Goal: Task Accomplishment & Management: Complete application form

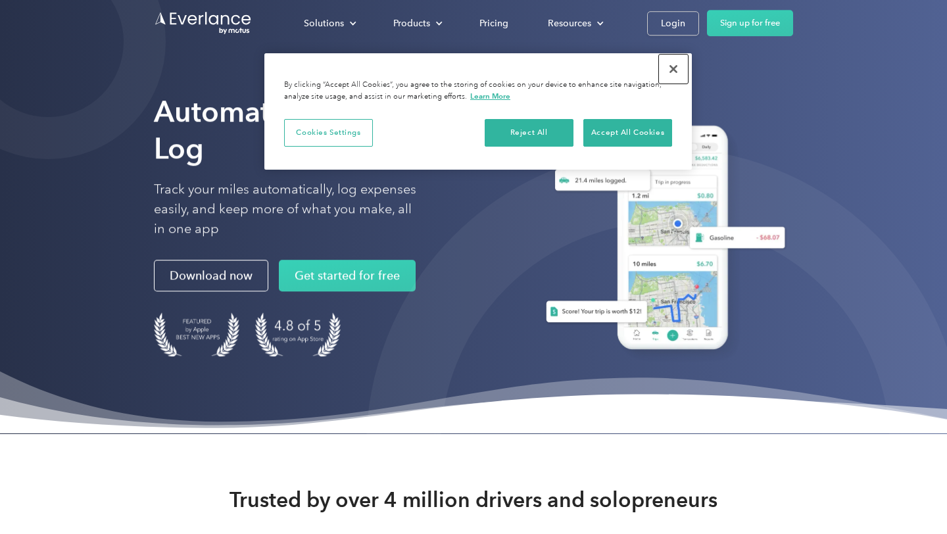
click at [678, 78] on button "Close" at bounding box center [673, 69] width 29 height 29
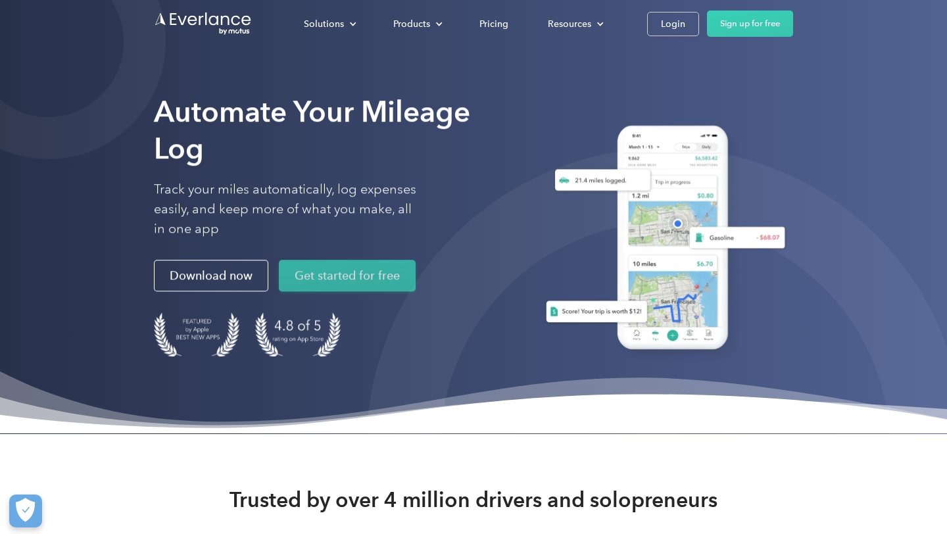
click at [383, 265] on link "Get started for free" at bounding box center [347, 276] width 137 height 32
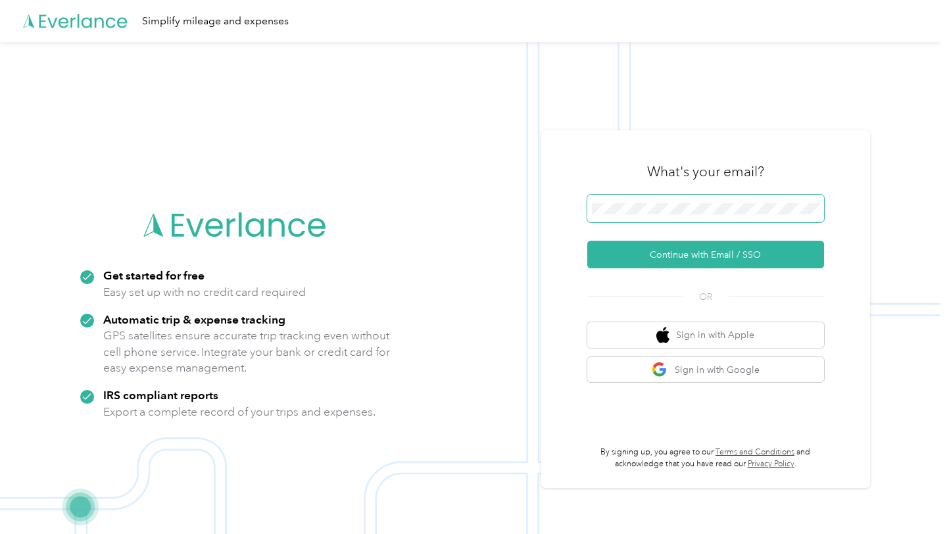
click at [682, 202] on span at bounding box center [705, 209] width 237 height 28
click at [616, 388] on div "What's your email? Continue with Email / SSO OR Sign in with Apple Sign in with…" at bounding box center [705, 309] width 237 height 321
click at [632, 366] on button "Sign in with Google" at bounding box center [705, 370] width 237 height 26
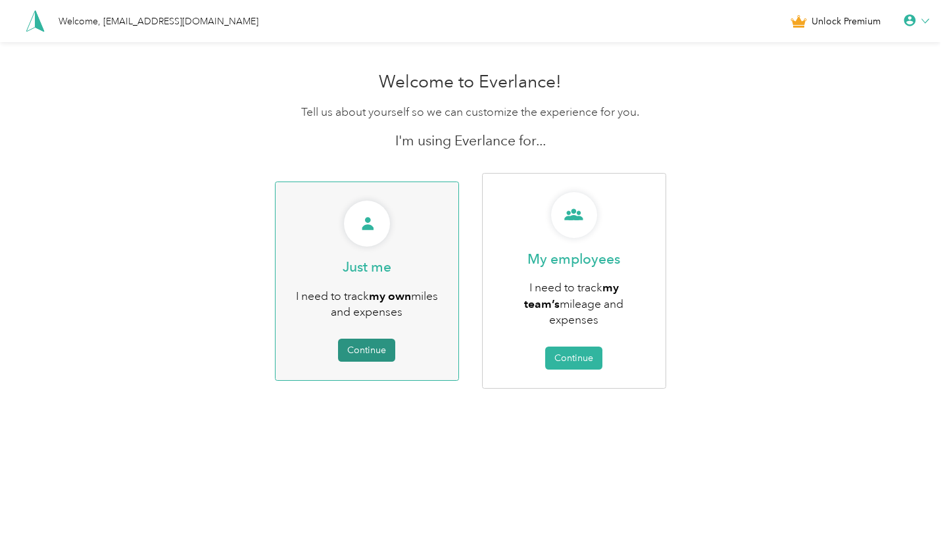
click at [375, 346] on button "Continue" at bounding box center [366, 350] width 57 height 23
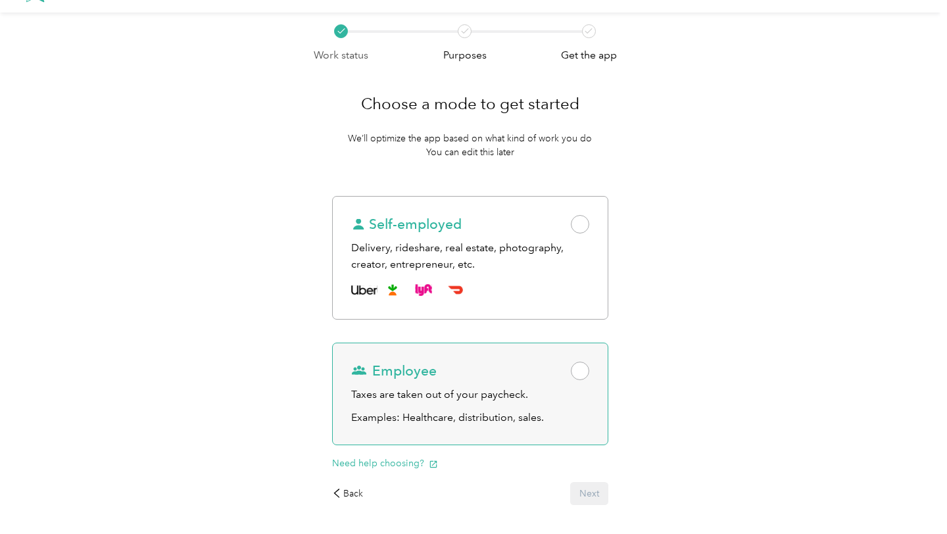
scroll to position [45, 0]
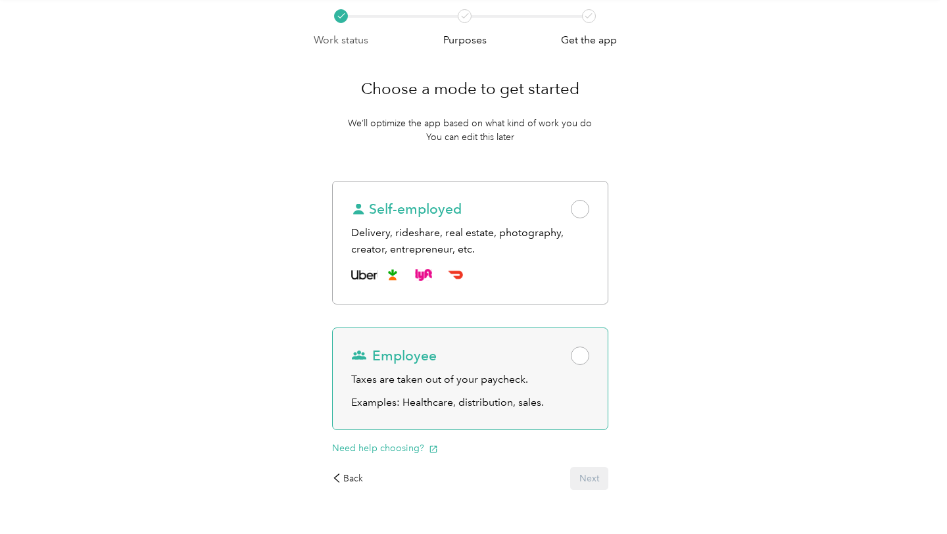
click at [589, 350] on span at bounding box center [580, 355] width 18 height 18
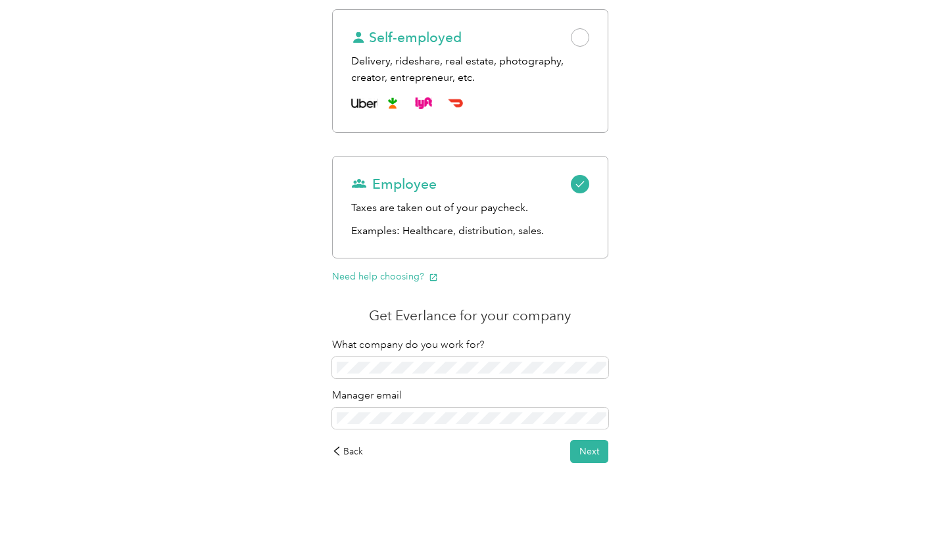
scroll to position [228, 0]
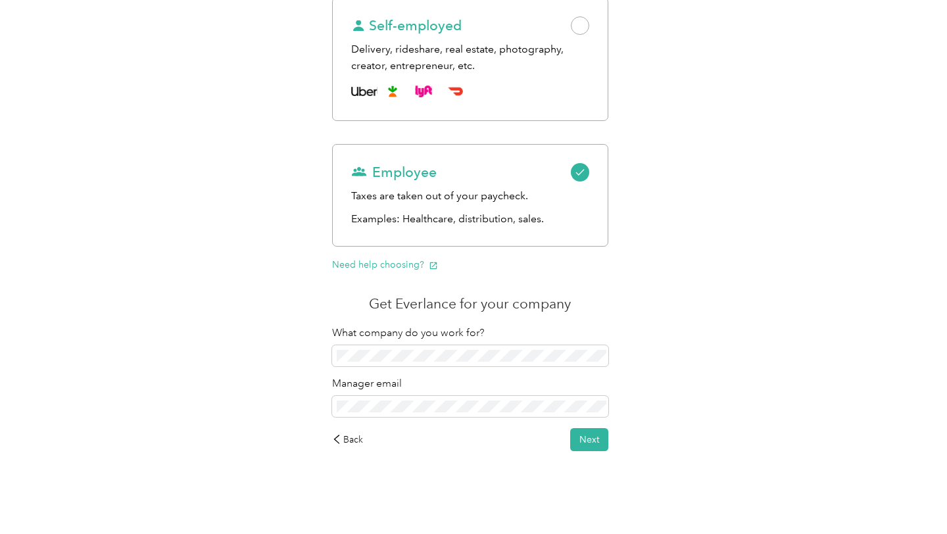
click at [613, 444] on div "Choose a mode to get started We’ll optimize the app based on what kind of work …" at bounding box center [471, 167] width 314 height 605
click at [593, 445] on button "Next" at bounding box center [589, 439] width 38 height 23
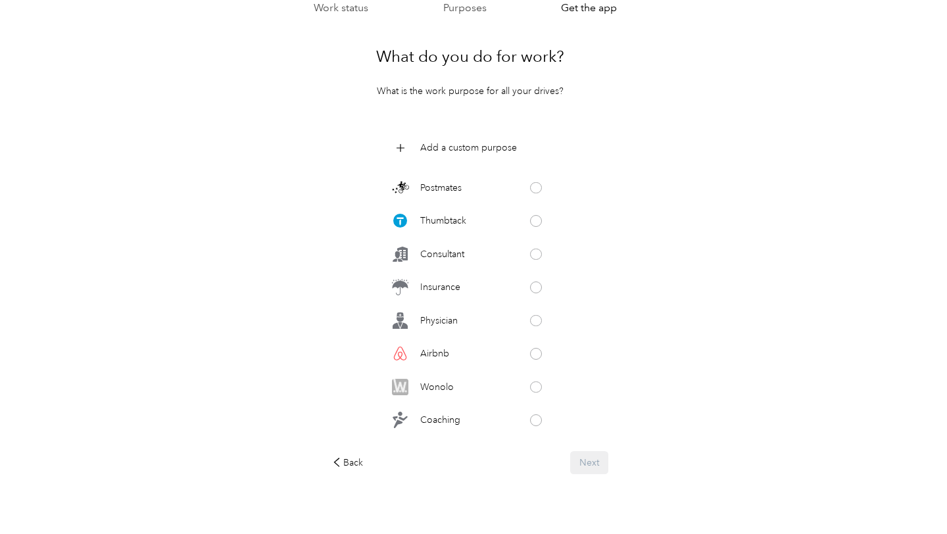
scroll to position [623, 0]
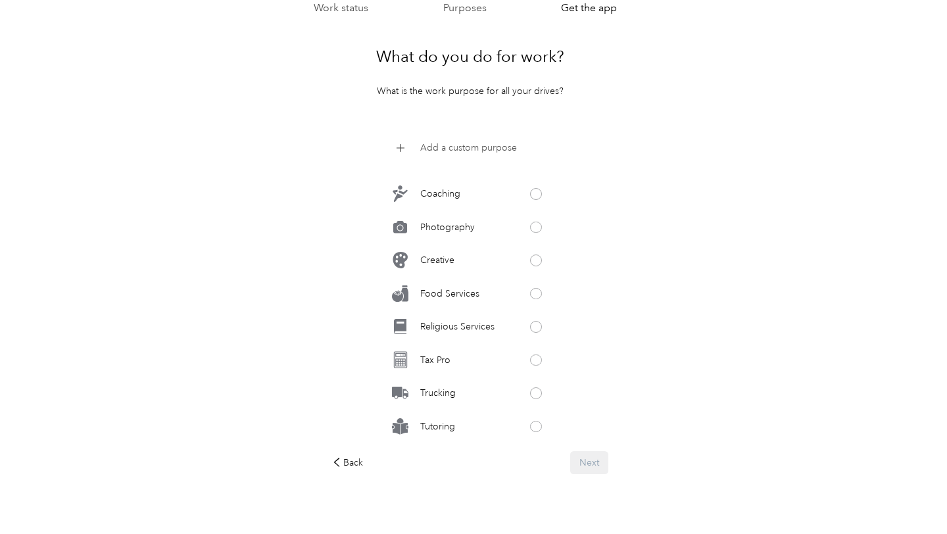
click at [431, 149] on p "Add a custom purpose" at bounding box center [468, 148] width 97 height 14
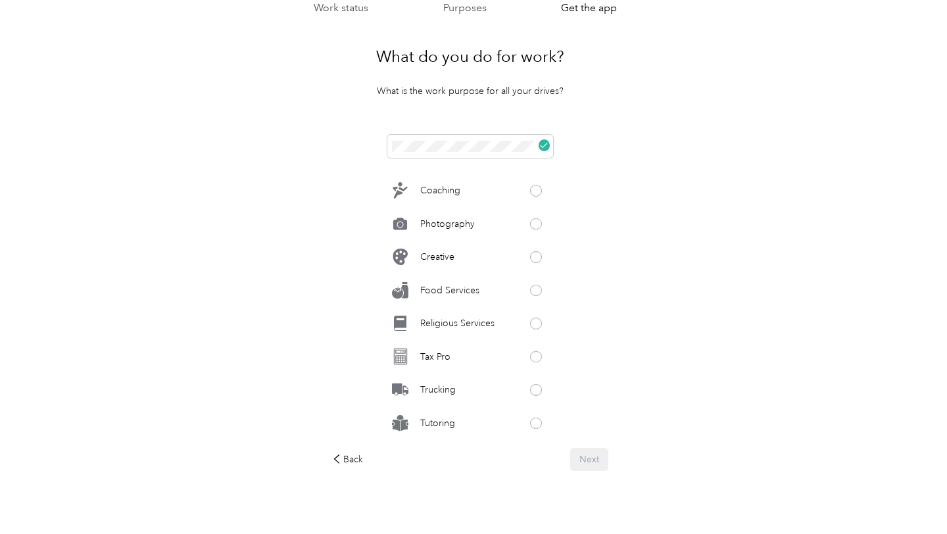
click at [671, 457] on div "Work status Purposes Get the app What do you do for work? What is the work purp…" at bounding box center [470, 259] width 940 height 588
click at [544, 148] on icon at bounding box center [544, 145] width 8 height 8
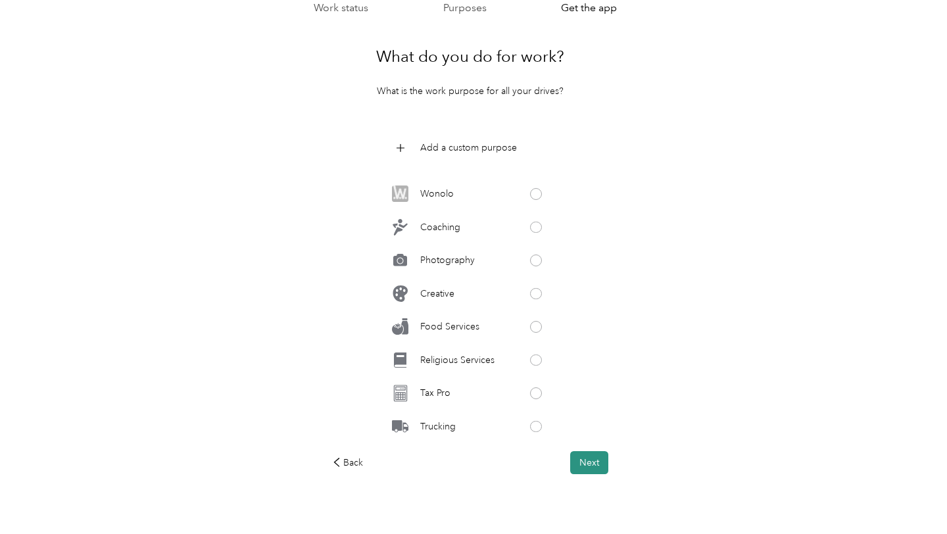
click at [582, 462] on button "Next" at bounding box center [589, 462] width 38 height 23
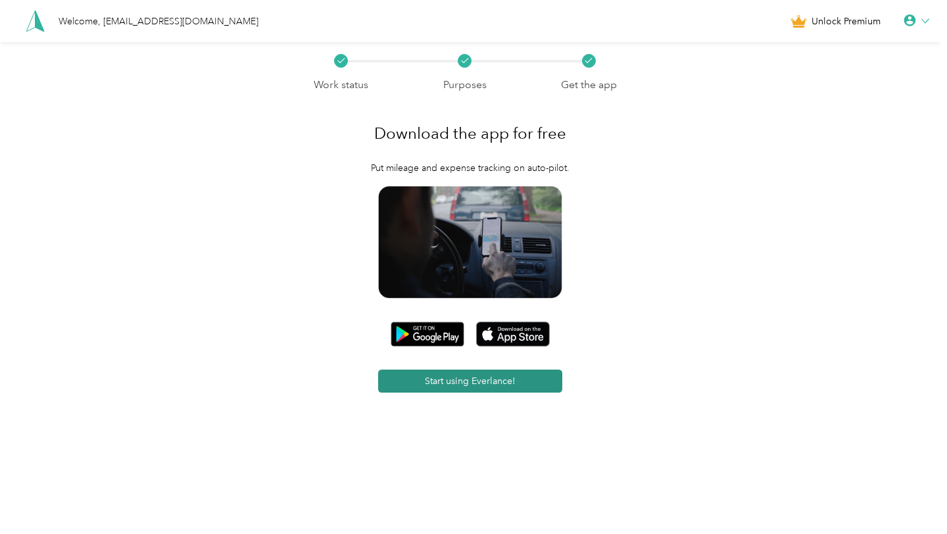
click at [531, 385] on button "Start using Everlance!" at bounding box center [470, 380] width 184 height 23
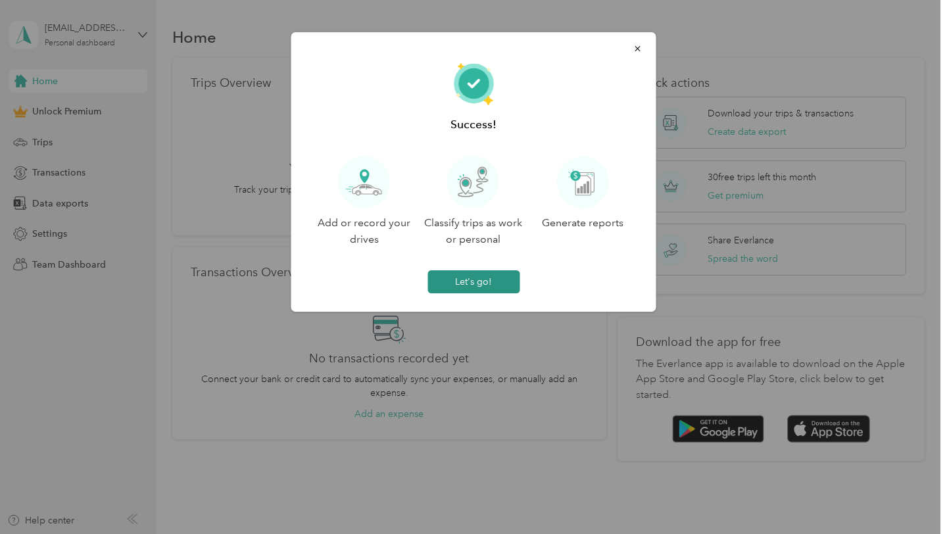
click at [465, 273] on button "Let's go!" at bounding box center [473, 281] width 92 height 23
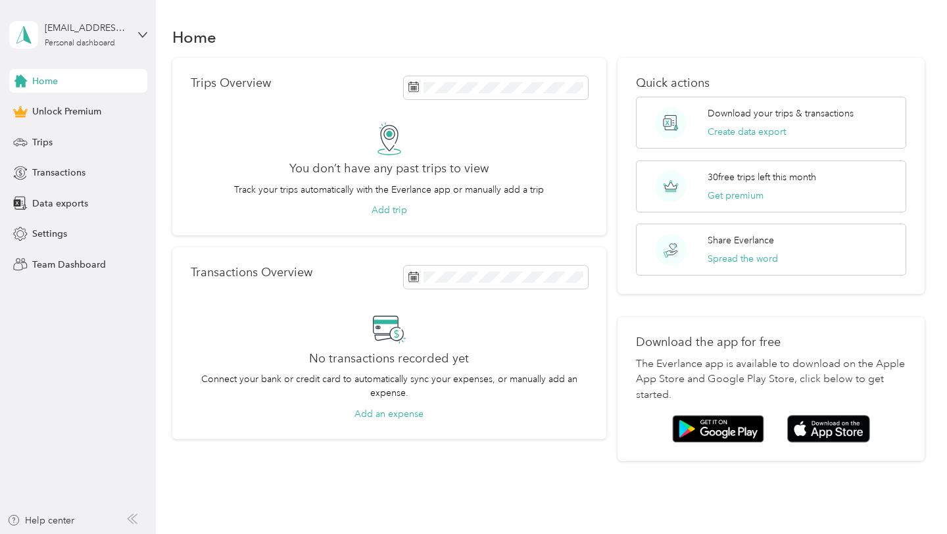
click at [397, 218] on div "Trips Overview You don’t have any past trips to view Track your trips automatic…" at bounding box center [389, 147] width 434 height 178
click at [399, 211] on button "Add trip" at bounding box center [389, 210] width 36 height 14
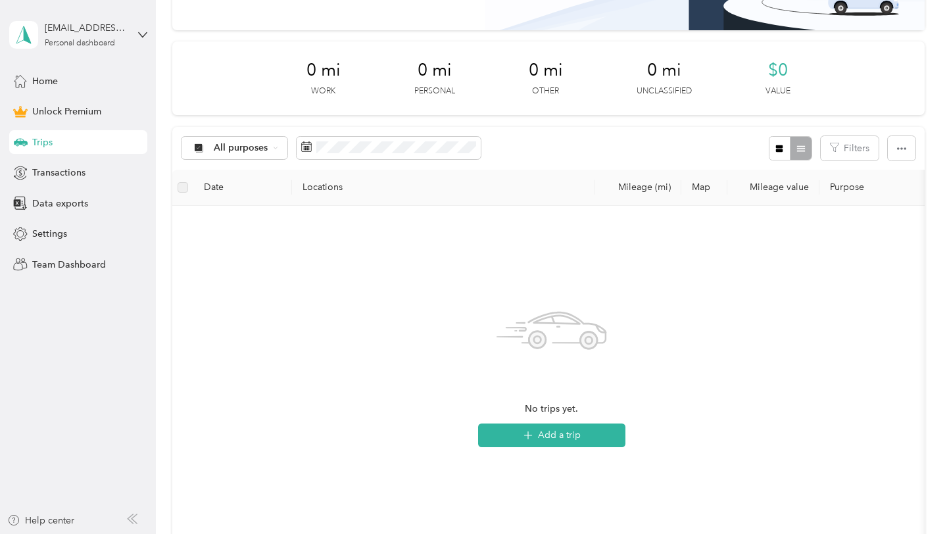
scroll to position [139, 0]
click at [508, 437] on button "Add a trip" at bounding box center [551, 435] width 147 height 24
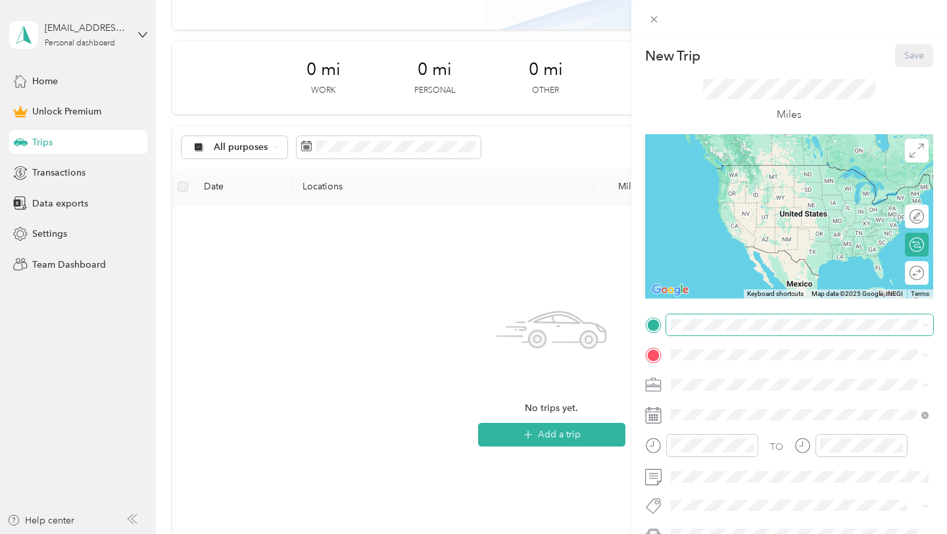
click at [701, 331] on span at bounding box center [799, 324] width 267 height 21
click at [710, 387] on li "[STREET_ADDRESS][US_STATE]" at bounding box center [799, 373] width 267 height 27
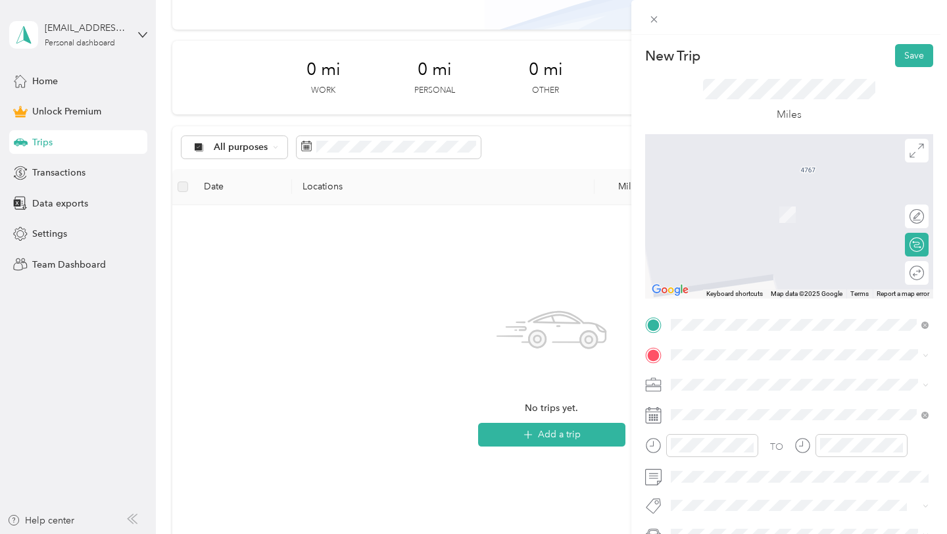
click at [868, 340] on div "TO Add photo" at bounding box center [789, 458] width 288 height 288
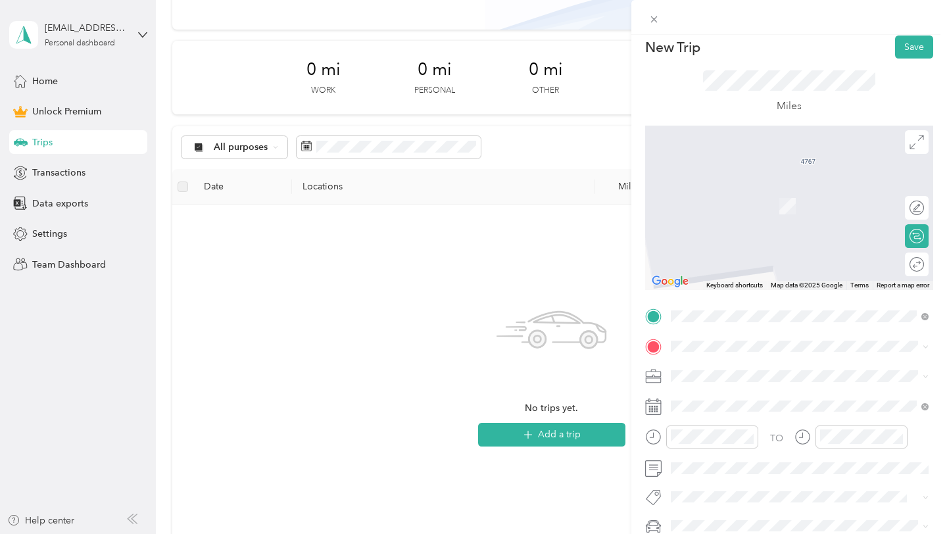
scroll to position [14, 0]
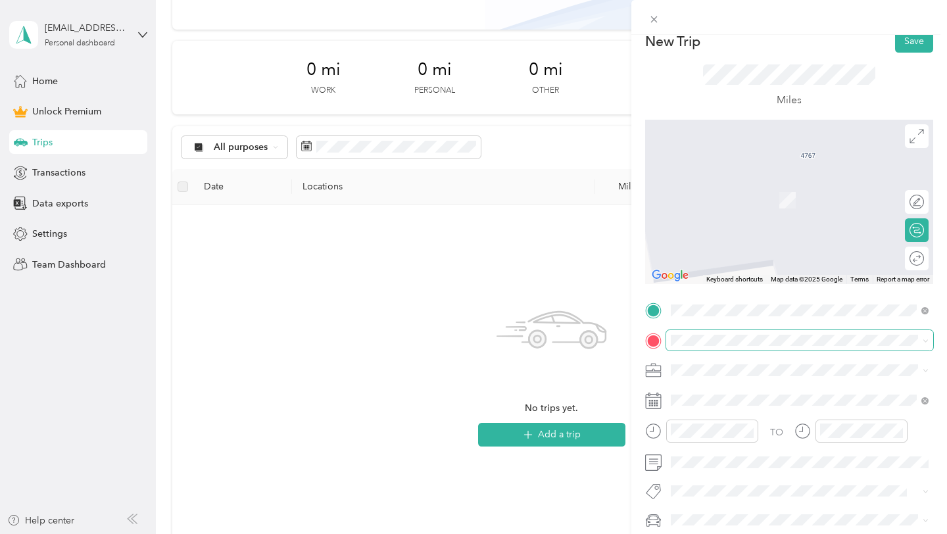
click at [849, 330] on span at bounding box center [799, 340] width 267 height 21
click at [920, 341] on span at bounding box center [923, 340] width 11 height 9
click at [926, 343] on icon at bounding box center [925, 341] width 6 height 6
click at [926, 344] on icon at bounding box center [925, 341] width 6 height 6
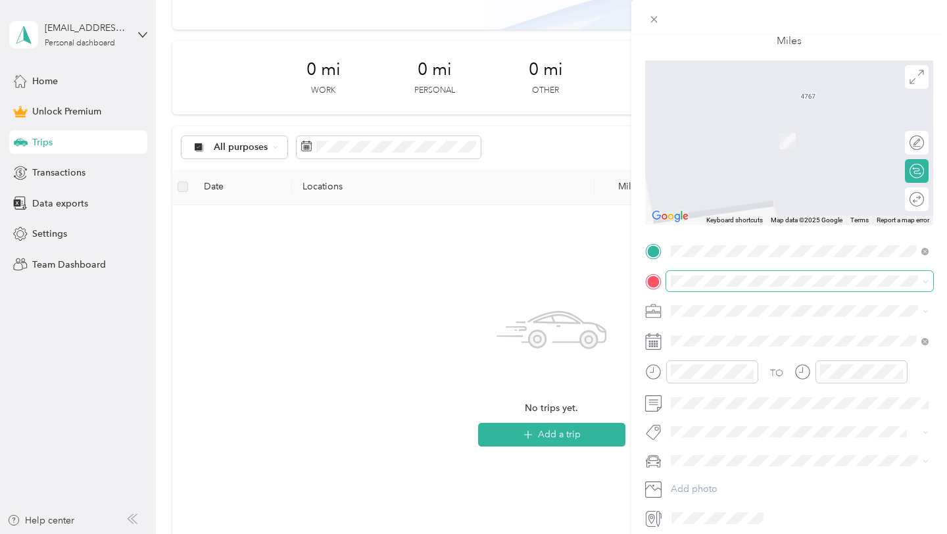
scroll to position [82, 0]
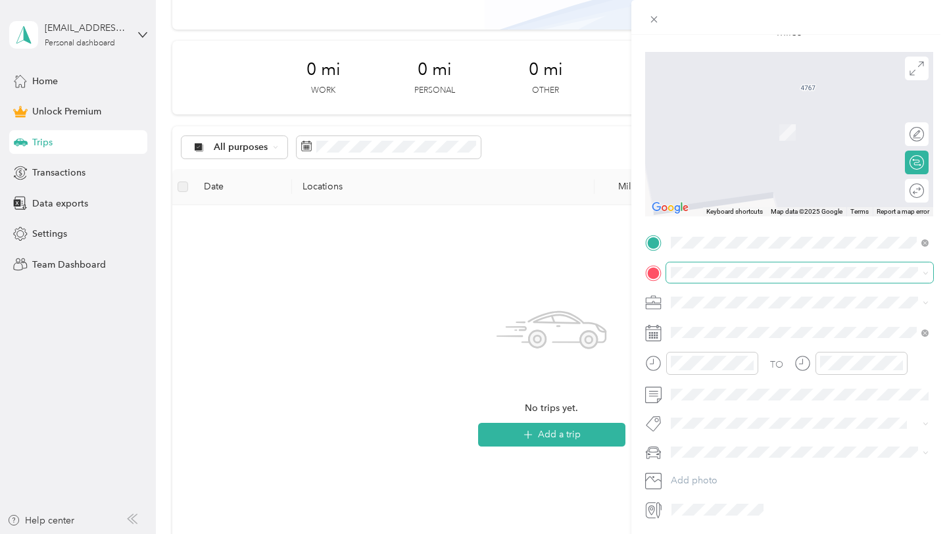
click at [659, 509] on icon at bounding box center [658, 509] width 3 height 15
click at [743, 320] on div "Work" at bounding box center [799, 325] width 249 height 14
click at [780, 326] on span "[STREET_ADDRESS][US_STATE]" at bounding box center [761, 320] width 131 height 12
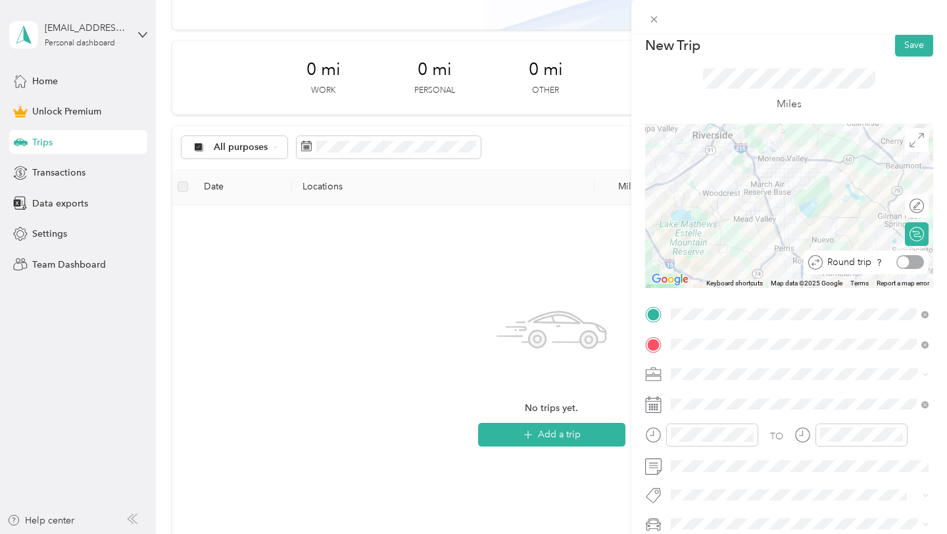
scroll to position [5, 0]
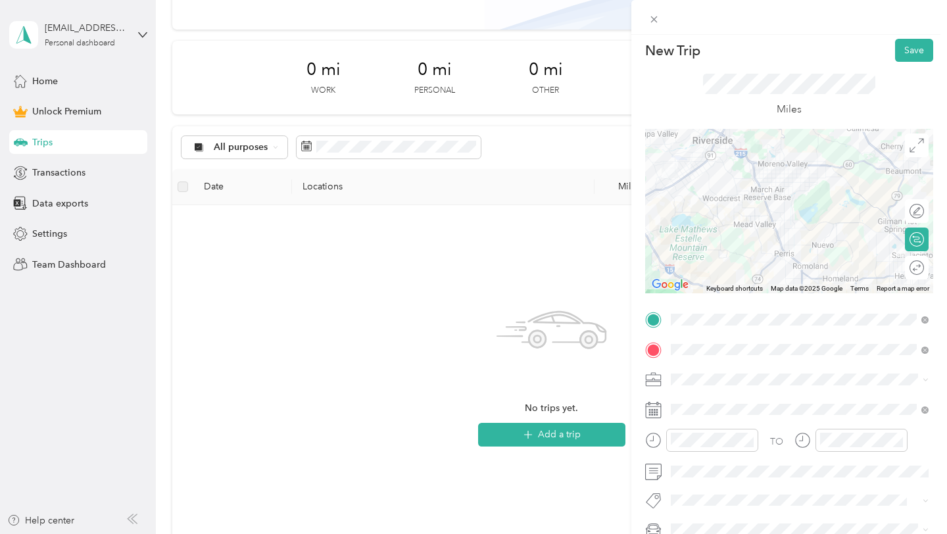
click at [925, 334] on div "TO Add photo" at bounding box center [789, 453] width 288 height 288
click at [913, 333] on div "TO Add photo" at bounding box center [789, 453] width 288 height 288
click at [596, 440] on div "New Trip Save This trip cannot be edited because it is either under review, app…" at bounding box center [473, 267] width 947 height 534
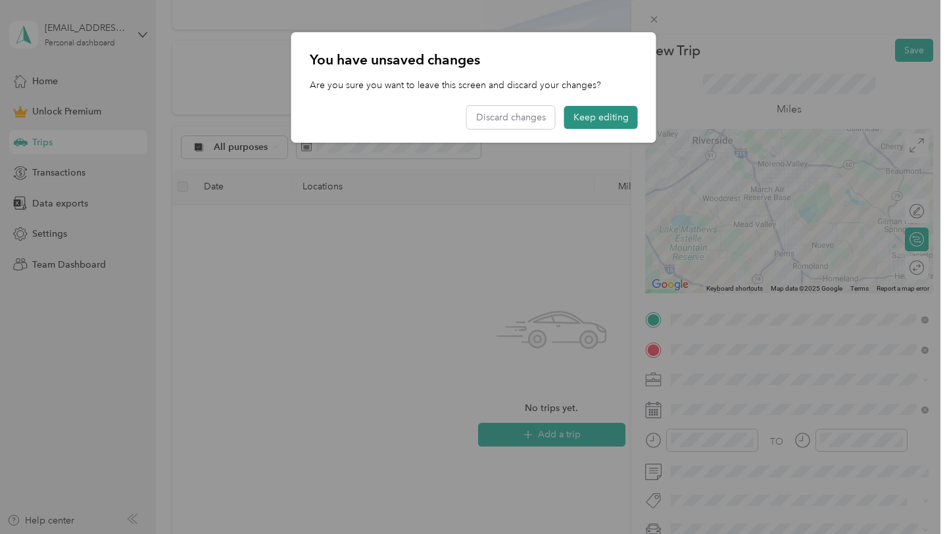
click at [606, 116] on button "Keep editing" at bounding box center [601, 117] width 74 height 23
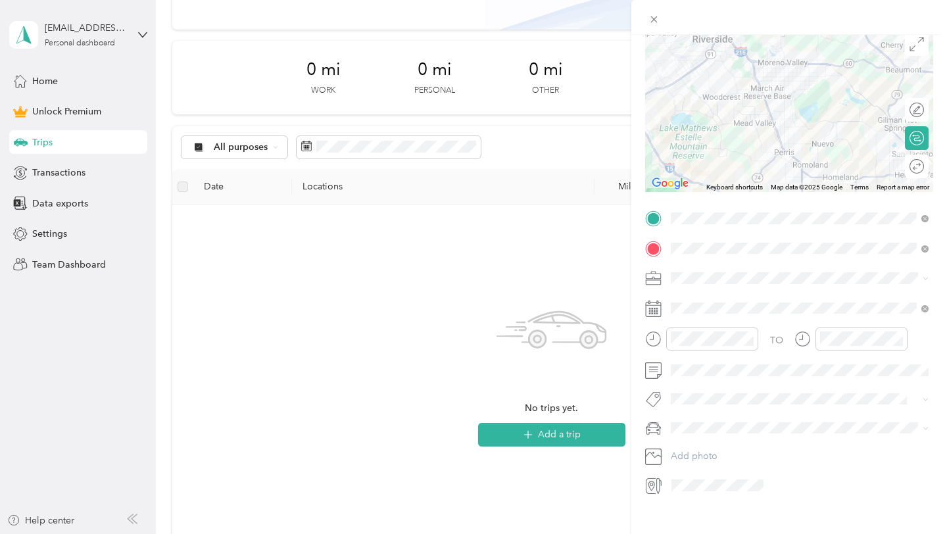
scroll to position [116, 0]
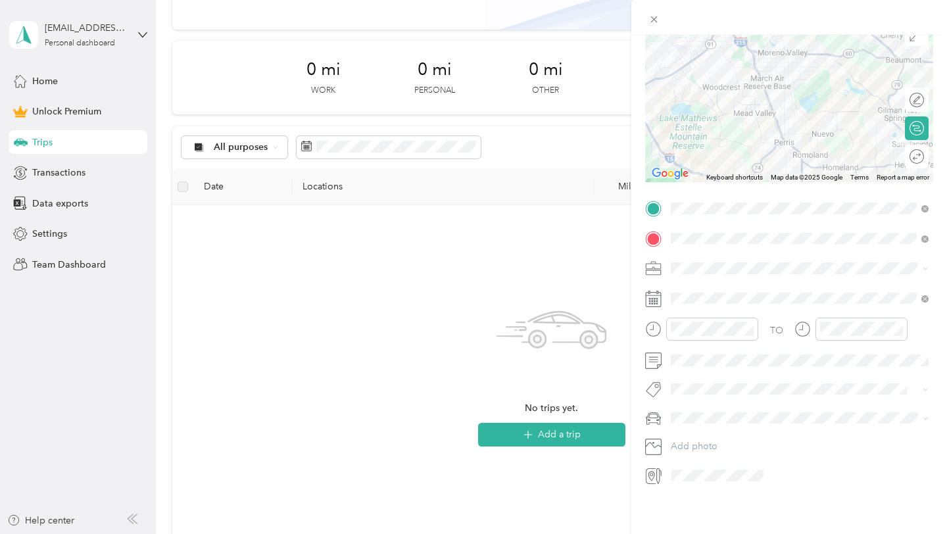
click at [738, 375] on div "TO Add photo" at bounding box center [789, 342] width 288 height 288
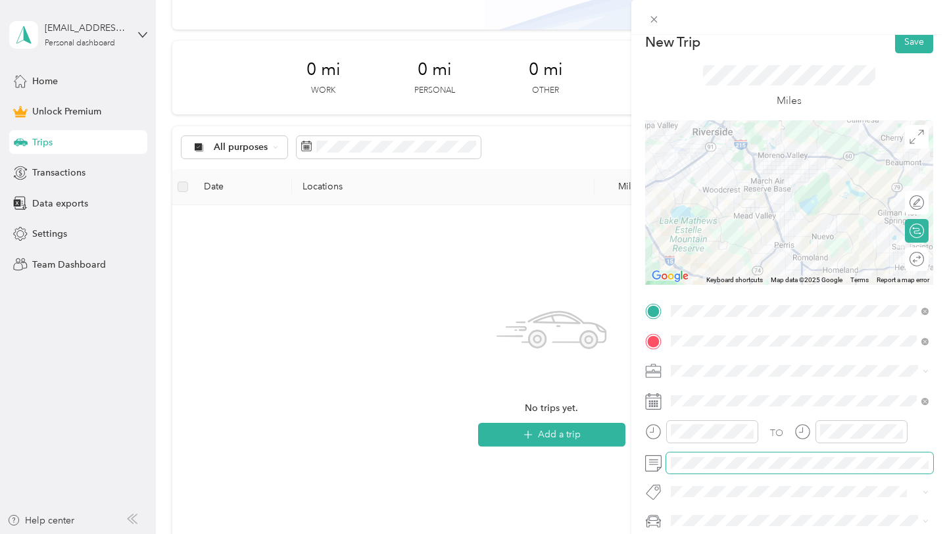
scroll to position [13, 0]
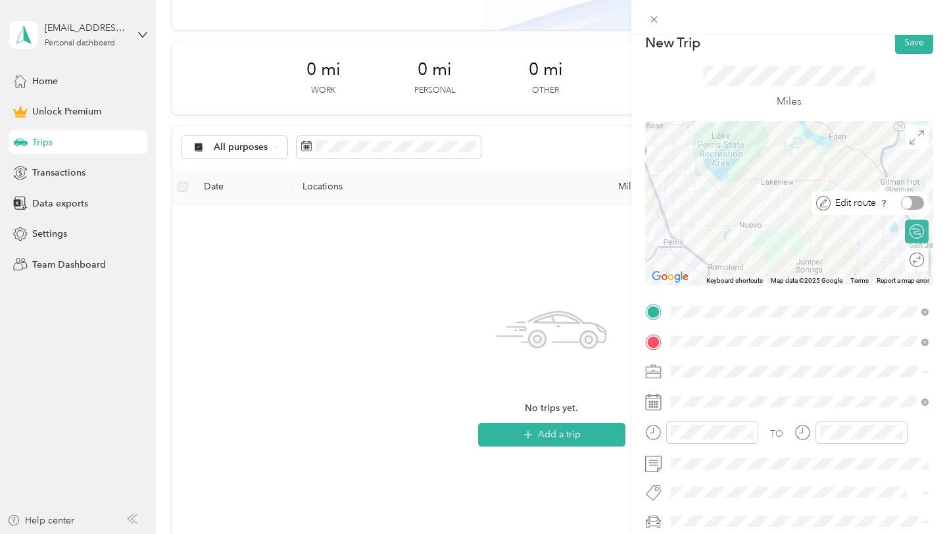
click at [916, 199] on div at bounding box center [912, 203] width 23 height 14
click at [836, 382] on div "TO Add photo" at bounding box center [789, 445] width 288 height 288
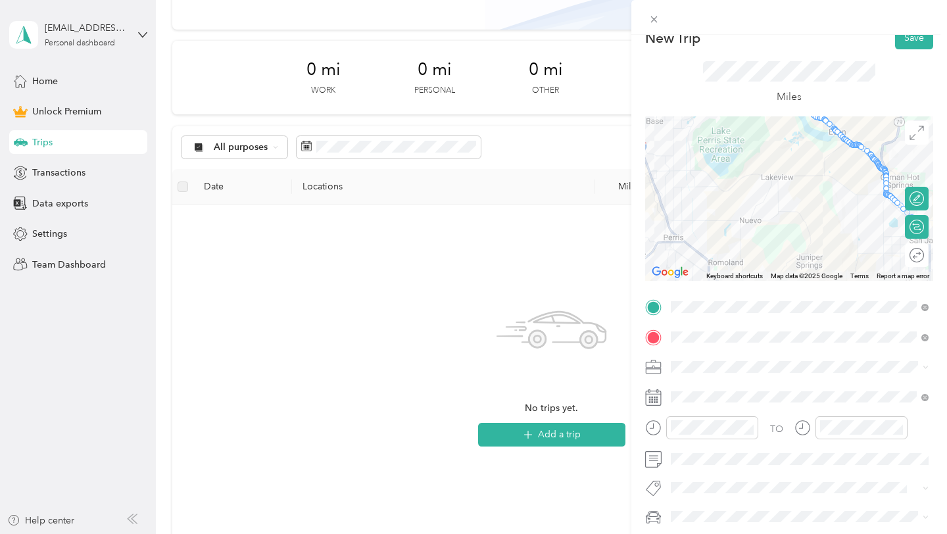
scroll to position [0, 0]
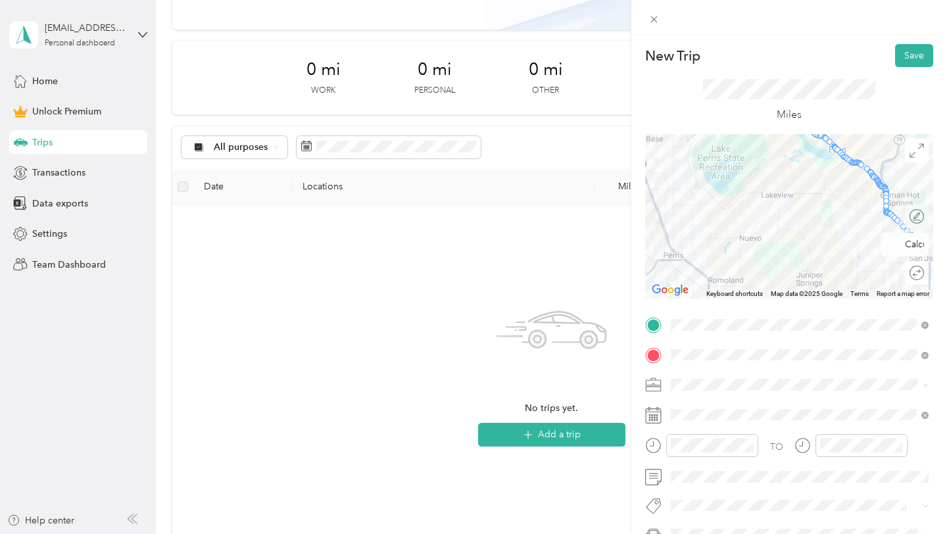
click at [914, 220] on div "Edit route" at bounding box center [917, 216] width 24 height 24
click at [909, 217] on div at bounding box center [910, 216] width 28 height 14
click at [801, 394] on span at bounding box center [799, 384] width 267 height 21
click at [914, 251] on div "Calculate route" at bounding box center [888, 245] width 82 height 24
click at [914, 252] on div "Calculate route" at bounding box center [856, 245] width 143 height 24
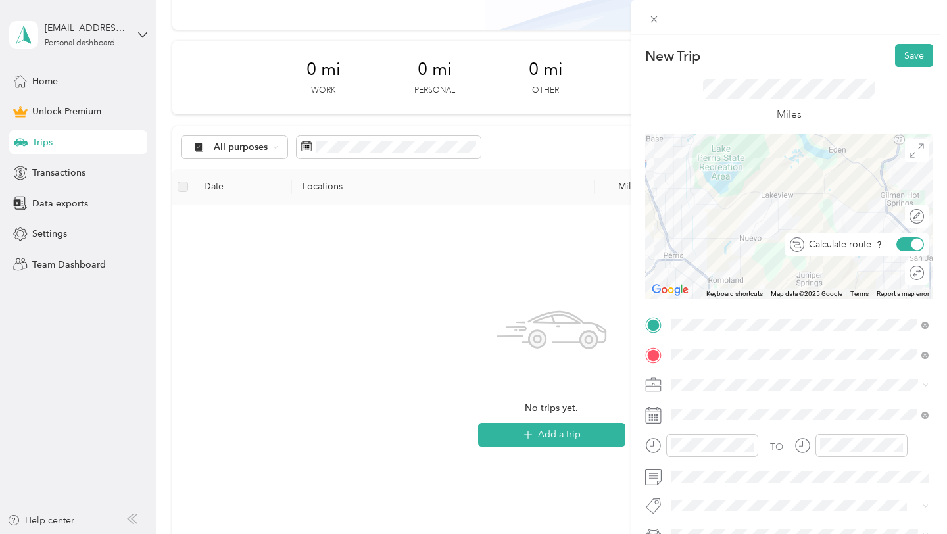
click at [914, 247] on div at bounding box center [917, 245] width 12 height 12
click at [921, 280] on div "Round trip" at bounding box center [909, 273] width 37 height 24
click at [911, 272] on div "Round trip" at bounding box center [872, 273] width 101 height 14
click at [905, 272] on div "Round trip" at bounding box center [872, 273] width 101 height 14
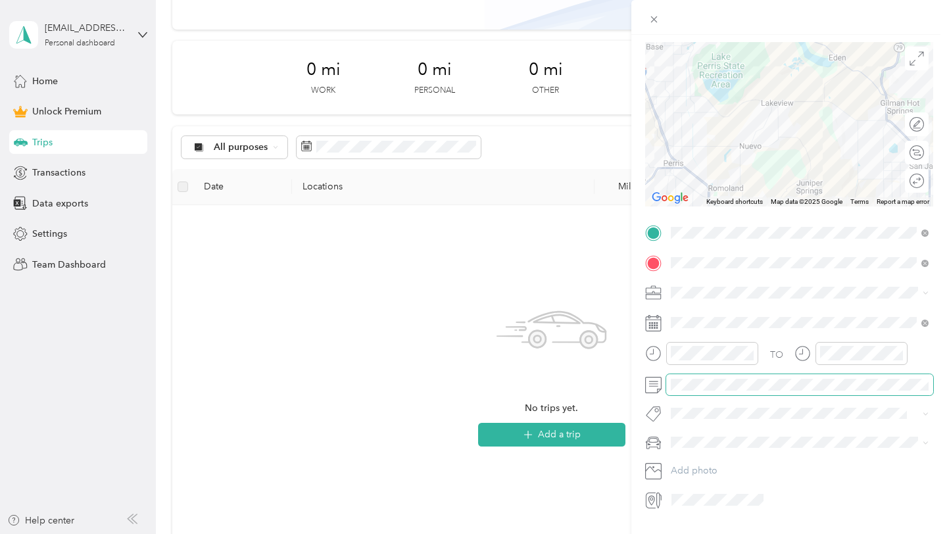
scroll to position [98, 0]
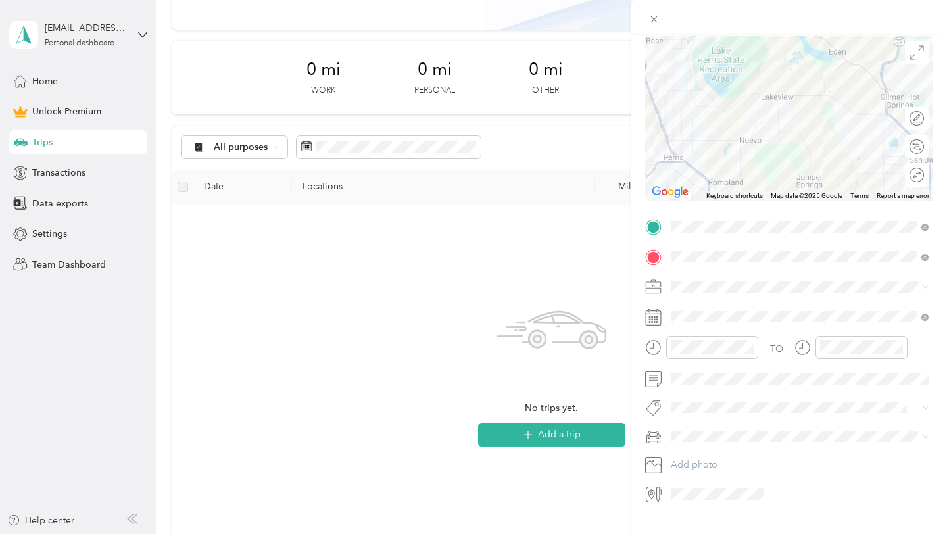
click at [608, 437] on div "New Trip Save This trip cannot be edited because it is either under review, app…" at bounding box center [473, 267] width 947 height 534
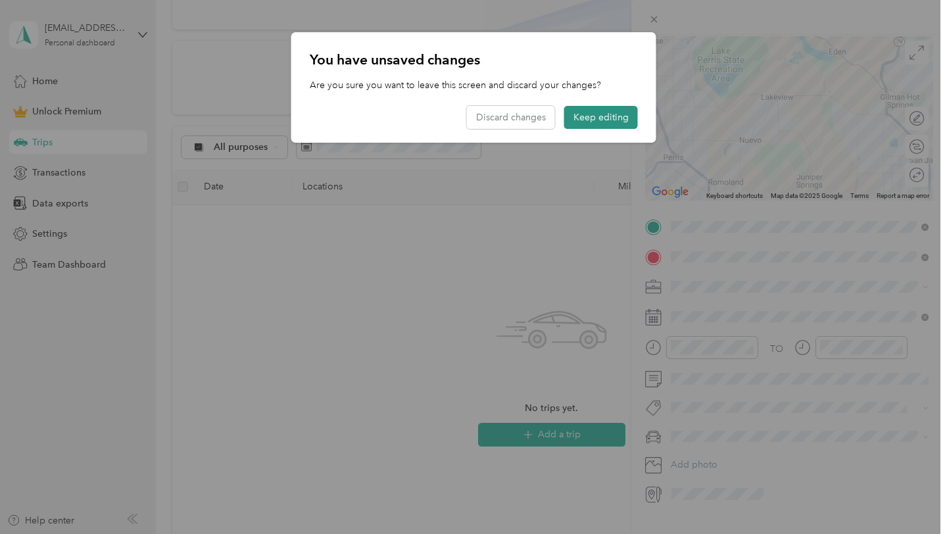
click at [625, 122] on button "Keep editing" at bounding box center [601, 117] width 74 height 23
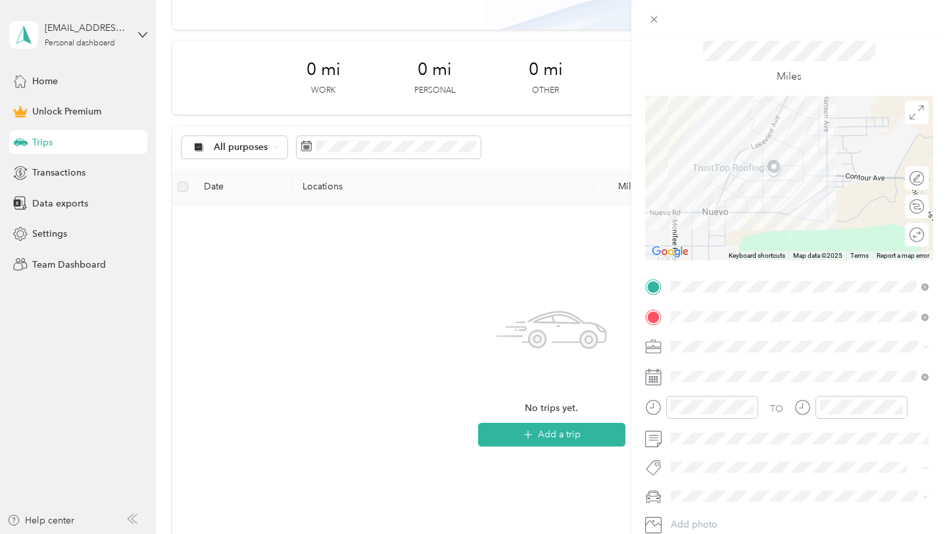
scroll to position [0, 0]
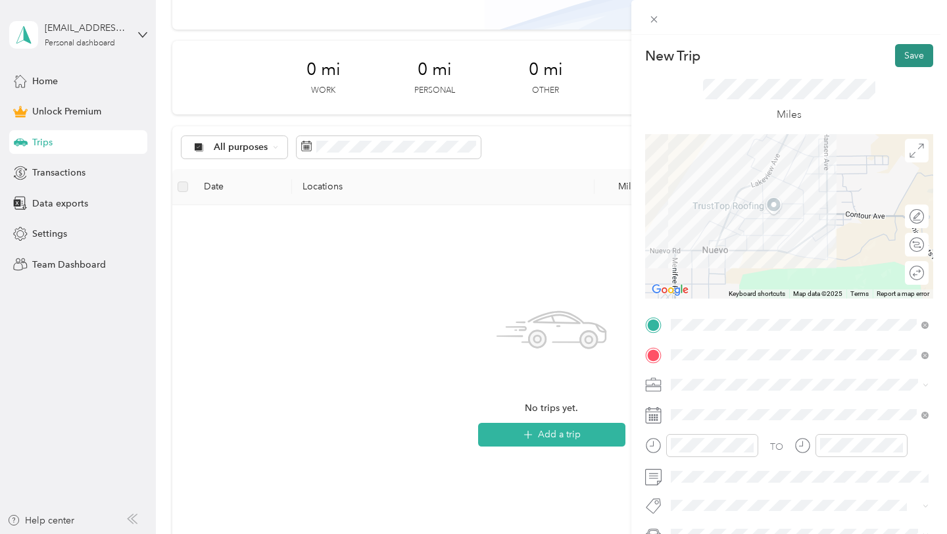
click at [920, 55] on button "Save" at bounding box center [914, 55] width 38 height 23
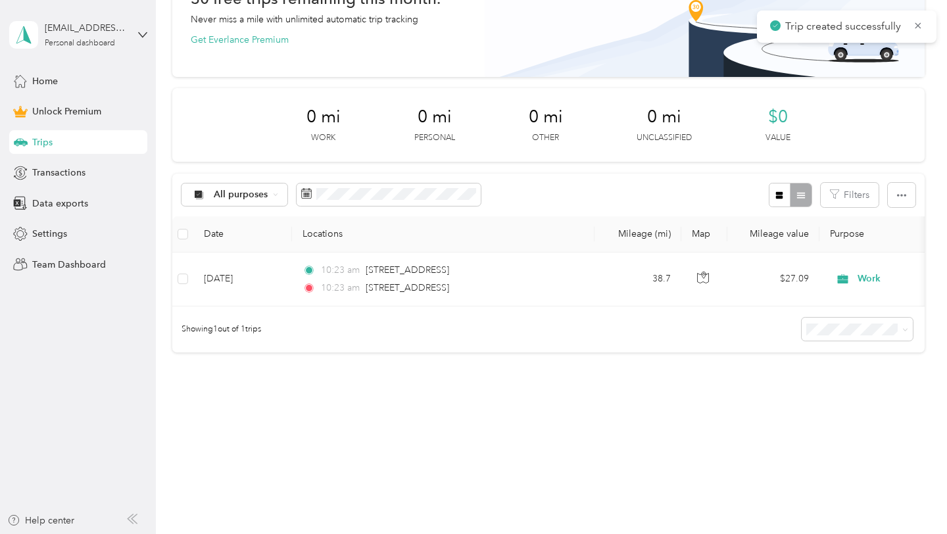
scroll to position [91, 0]
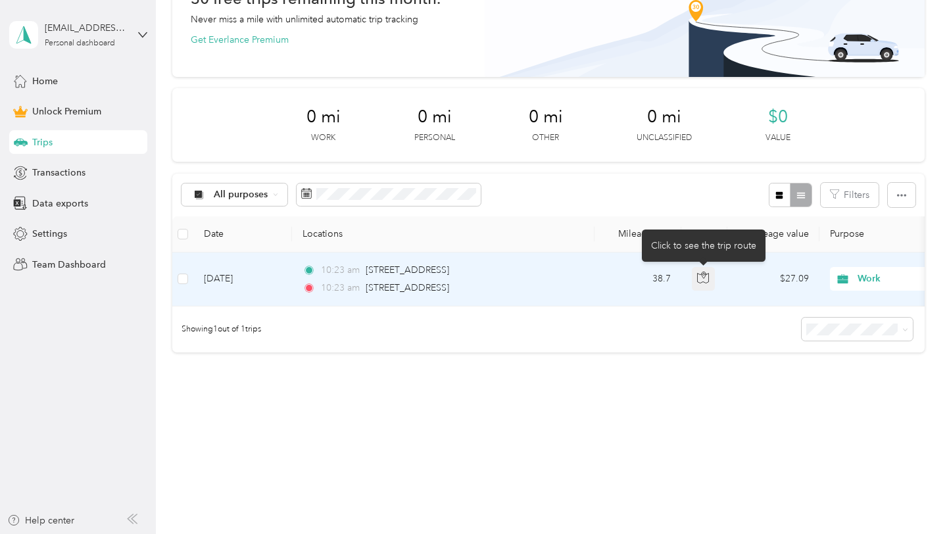
click at [704, 279] on icon "button" at bounding box center [703, 278] width 12 height 12
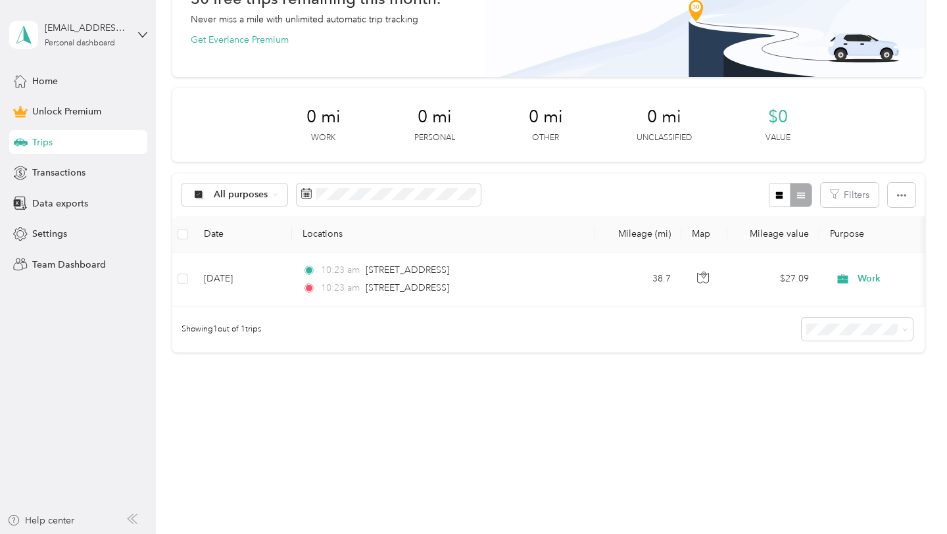
click at [704, 313] on div "Showing 1 out of 1 trips" at bounding box center [548, 329] width 752 height 46
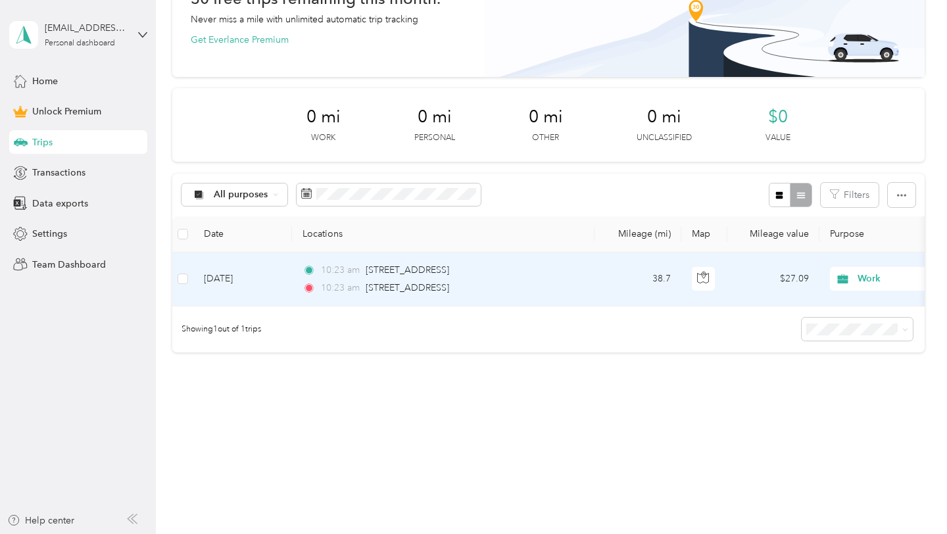
click at [260, 286] on td "[DATE]" at bounding box center [242, 279] width 99 height 54
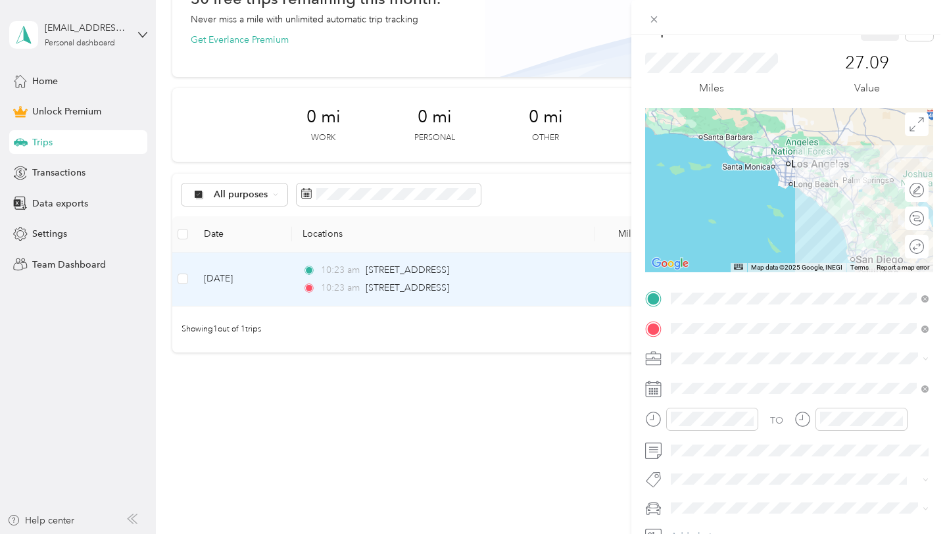
scroll to position [22, 0]
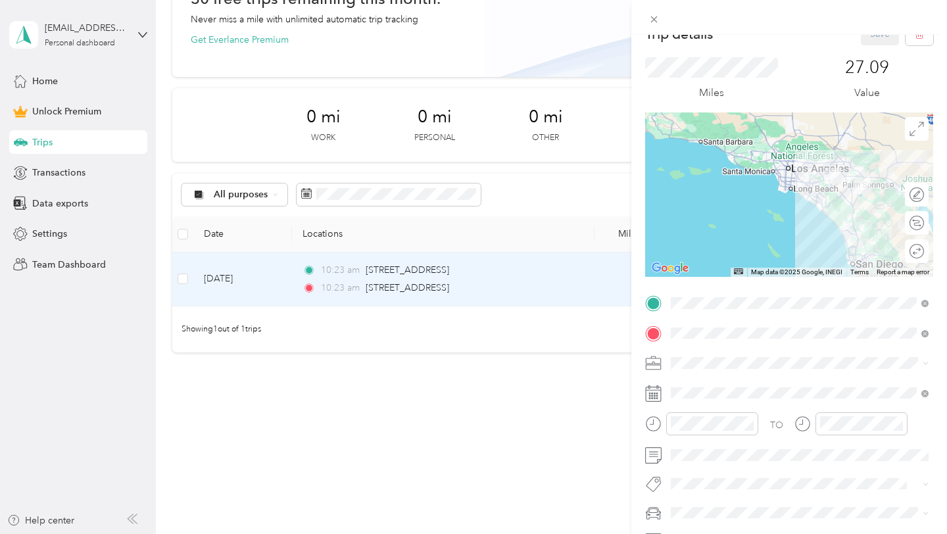
click at [886, 344] on div "TO Add photo" at bounding box center [789, 437] width 288 height 288
click at [868, 407] on div "TO Add photo" at bounding box center [789, 437] width 288 height 288
